Goal: Task Accomplishment & Management: Manage account settings

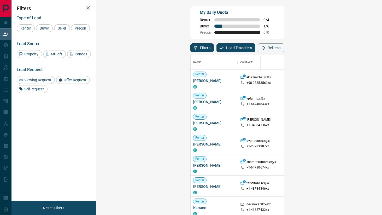
scroll to position [163, 274]
click at [43, 29] on span "Buyer" at bounding box center [44, 28] width 13 height 4
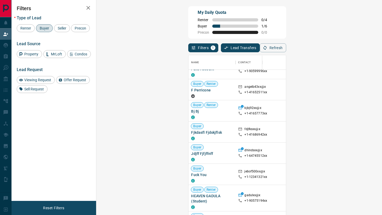
scroll to position [0, 0]
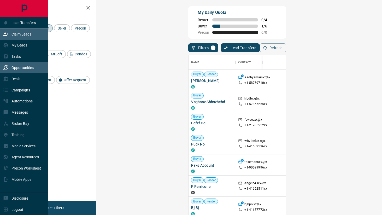
click at [14, 68] on p "Opportunities" at bounding box center [22, 68] width 22 height 4
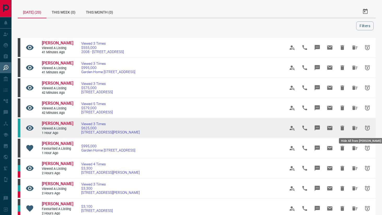
click at [353, 125] on icon "Hide All from Bob Got" at bounding box center [355, 128] width 6 height 6
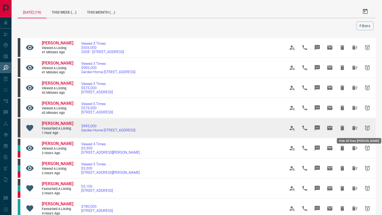
click at [353, 123] on button "Hide All from Dylan Viero" at bounding box center [354, 128] width 13 height 13
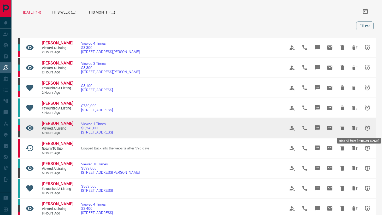
click at [353, 125] on icon "Hide All from Ansar Begg" at bounding box center [355, 128] width 6 height 6
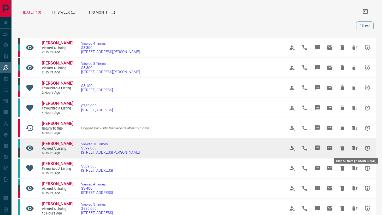
click at [353, 147] on icon "Hide All from Barbara Haynes" at bounding box center [354, 148] width 5 height 4
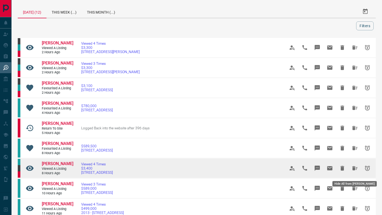
click at [356, 170] on icon "Hide All from Rosemary Barbieri" at bounding box center [354, 168] width 5 height 4
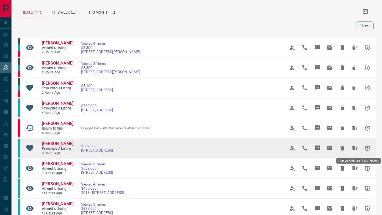
click at [354, 152] on button "Hide All from Robert Lang" at bounding box center [354, 148] width 13 height 13
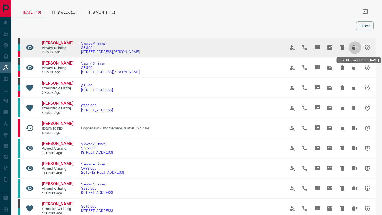
click at [354, 47] on icon "Hide All from Carolyn Hall" at bounding box center [354, 47] width 5 height 4
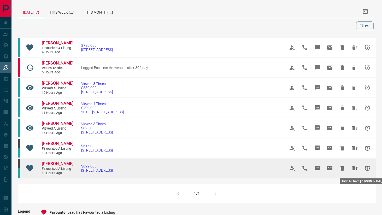
click at [357, 170] on icon "Hide All from Neil Ta" at bounding box center [355, 168] width 6 height 6
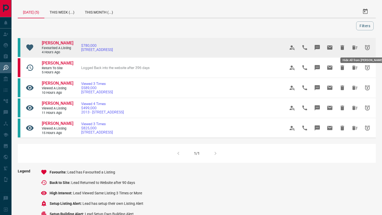
click at [357, 46] on icon "Hide All from Jun Li" at bounding box center [355, 47] width 6 height 6
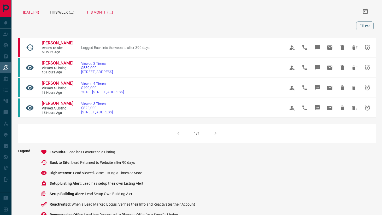
click at [102, 11] on div "This Month (...)" at bounding box center [99, 11] width 39 height 13
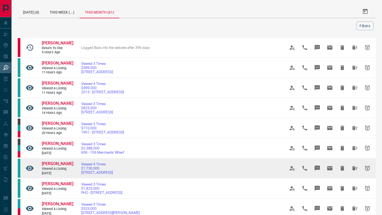
scroll to position [10, 0]
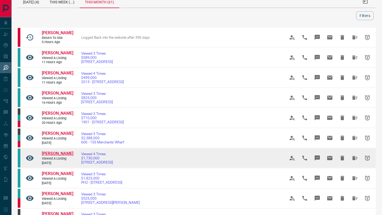
click at [53, 155] on span "[PERSON_NAME]" at bounding box center [58, 153] width 32 height 5
click at [355, 157] on icon "Hide All from Ellen Wang" at bounding box center [354, 158] width 5 height 4
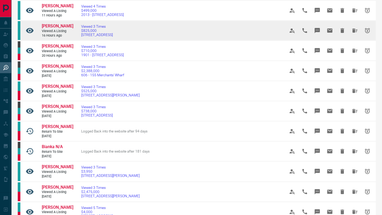
scroll to position [79, 0]
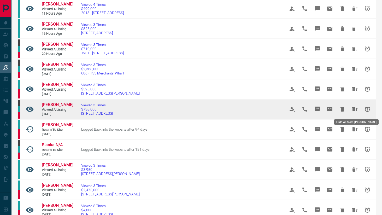
click at [355, 109] on icon "Hide All from David Minicucci" at bounding box center [354, 109] width 5 height 4
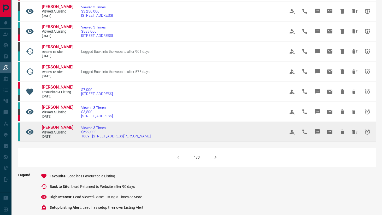
scroll to position [0, 0]
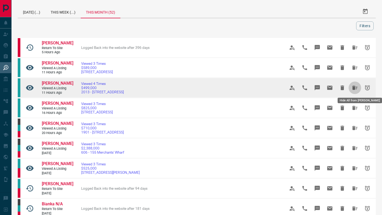
click at [356, 88] on icon "Hide All from Pat Leung" at bounding box center [354, 88] width 5 height 4
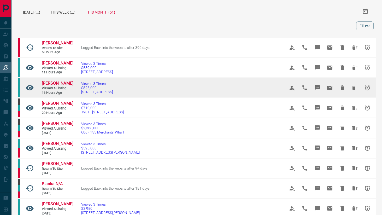
click at [56, 84] on span "[PERSON_NAME]" at bounding box center [58, 83] width 32 height 5
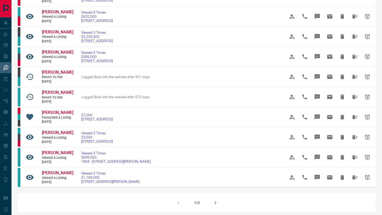
scroll to position [252, 0]
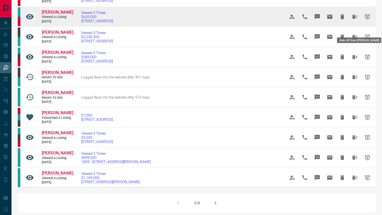
click at [356, 19] on icon "Hide All from Neha Batra" at bounding box center [354, 17] width 5 height 4
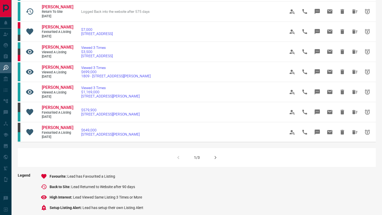
scroll to position [297, 0]
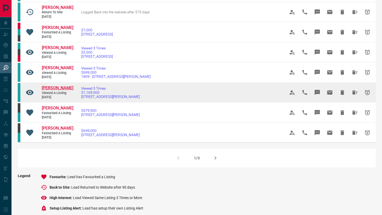
click at [62, 90] on span "[PERSON_NAME]" at bounding box center [58, 87] width 32 height 5
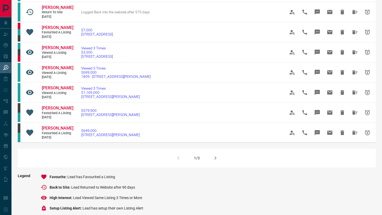
click at [215, 164] on button "button" at bounding box center [215, 158] width 13 height 13
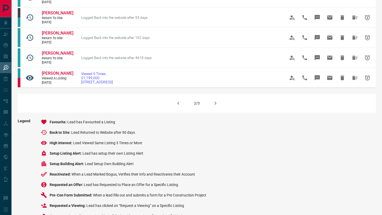
scroll to position [398, 0]
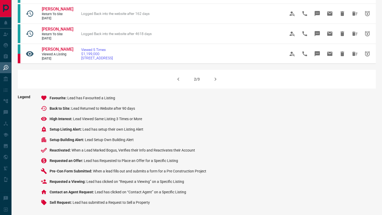
click at [215, 77] on icon "button" at bounding box center [215, 79] width 6 height 6
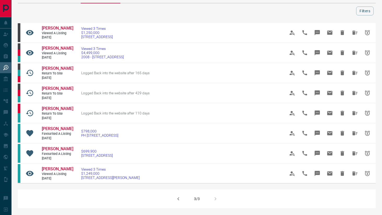
scroll to position [15, 0]
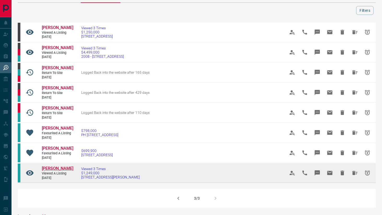
click at [58, 171] on span "[PERSON_NAME]" at bounding box center [58, 168] width 32 height 5
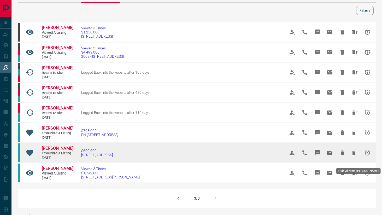
click at [354, 155] on icon "Hide All from James Hong" at bounding box center [354, 153] width 5 height 4
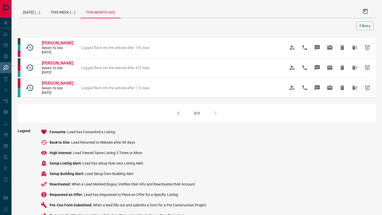
click at [178, 116] on icon "button" at bounding box center [178, 113] width 6 height 6
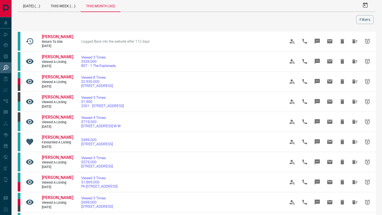
scroll to position [10, 0]
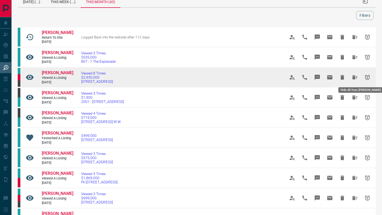
click at [355, 77] on icon "Hide All from Rose Wu" at bounding box center [355, 77] width 6 height 6
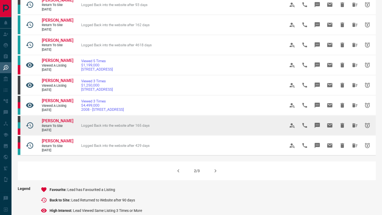
scroll to position [292, 0]
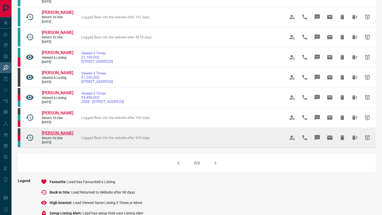
click at [51, 135] on span "[PERSON_NAME]" at bounding box center [58, 133] width 32 height 5
click at [356, 141] on icon "Hide All from Vito Montesano" at bounding box center [355, 137] width 6 height 6
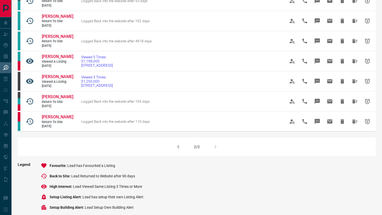
scroll to position [383, 0]
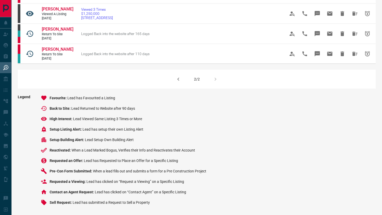
click at [180, 79] on icon "button" at bounding box center [178, 79] width 6 height 6
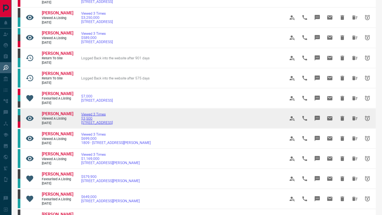
scroll to position [245, 0]
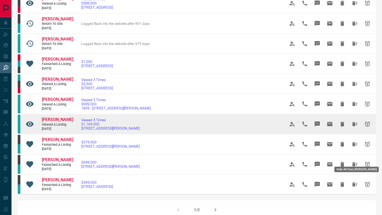
click at [351, 130] on button "Hide All from Helen Whitman" at bounding box center [354, 124] width 13 height 13
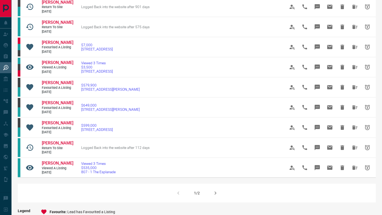
scroll to position [291, 0]
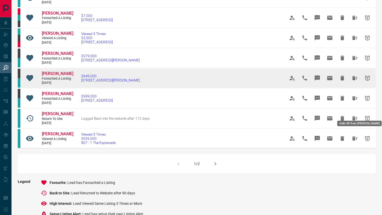
click at [354, 80] on icon "Hide All from Allana Cho" at bounding box center [354, 78] width 5 height 4
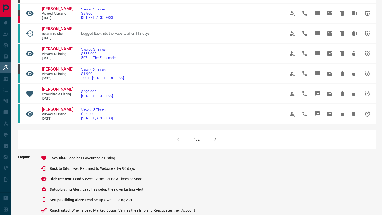
scroll to position [316, 0]
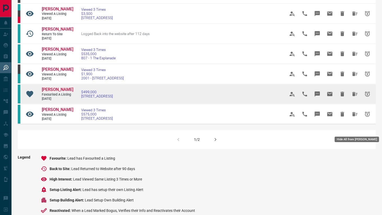
click at [355, 96] on icon "Hide All from James Embree" at bounding box center [354, 94] width 5 height 4
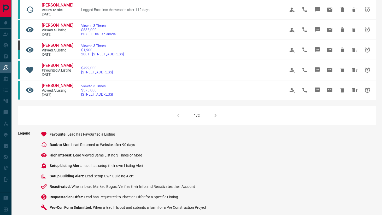
scroll to position [342, 0]
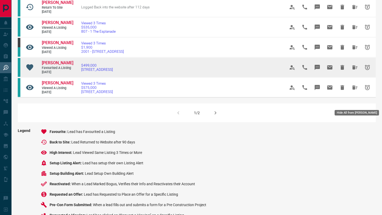
click at [356, 69] on icon "Hide All from James Embree" at bounding box center [354, 67] width 5 height 4
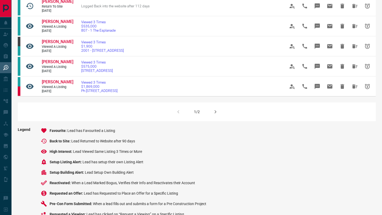
scroll to position [341, 0]
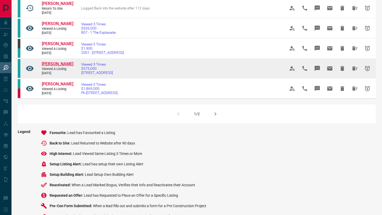
click at [65, 66] on span "[PERSON_NAME]" at bounding box center [58, 63] width 32 height 5
